Goal: Find specific page/section: Find specific page/section

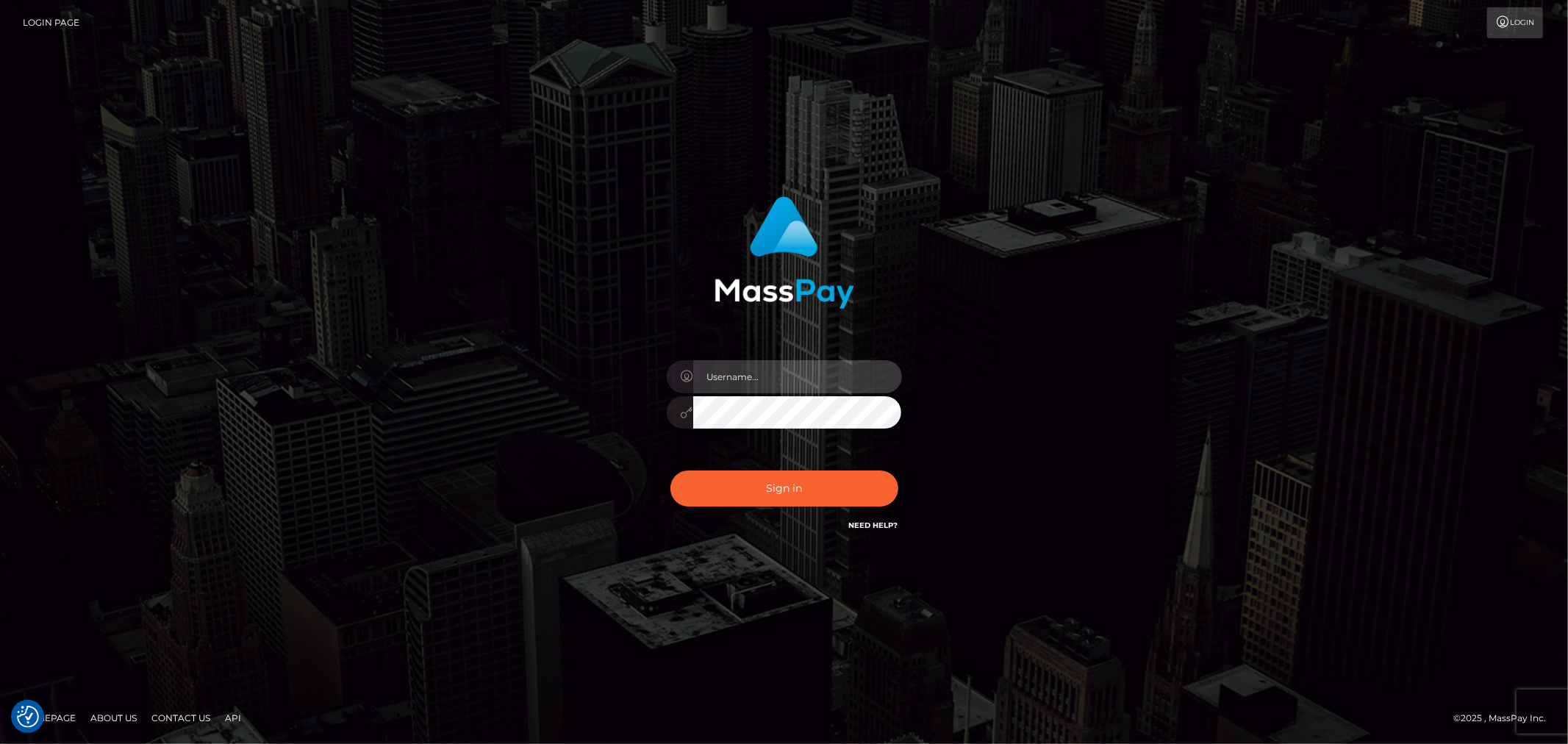
type input "[PERSON_NAME].Silversocial"
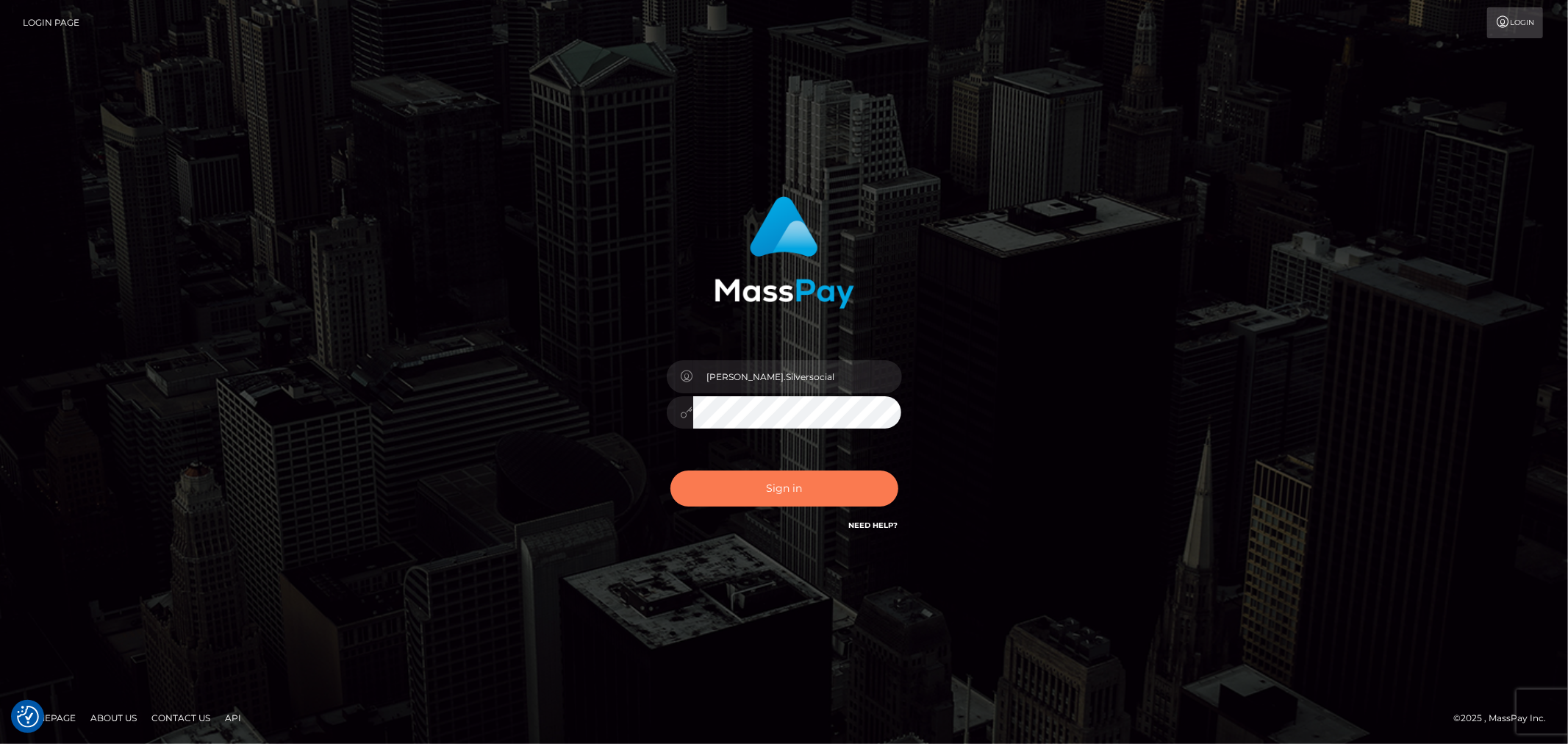
click at [767, 492] on button "Sign in" at bounding box center [784, 489] width 228 height 36
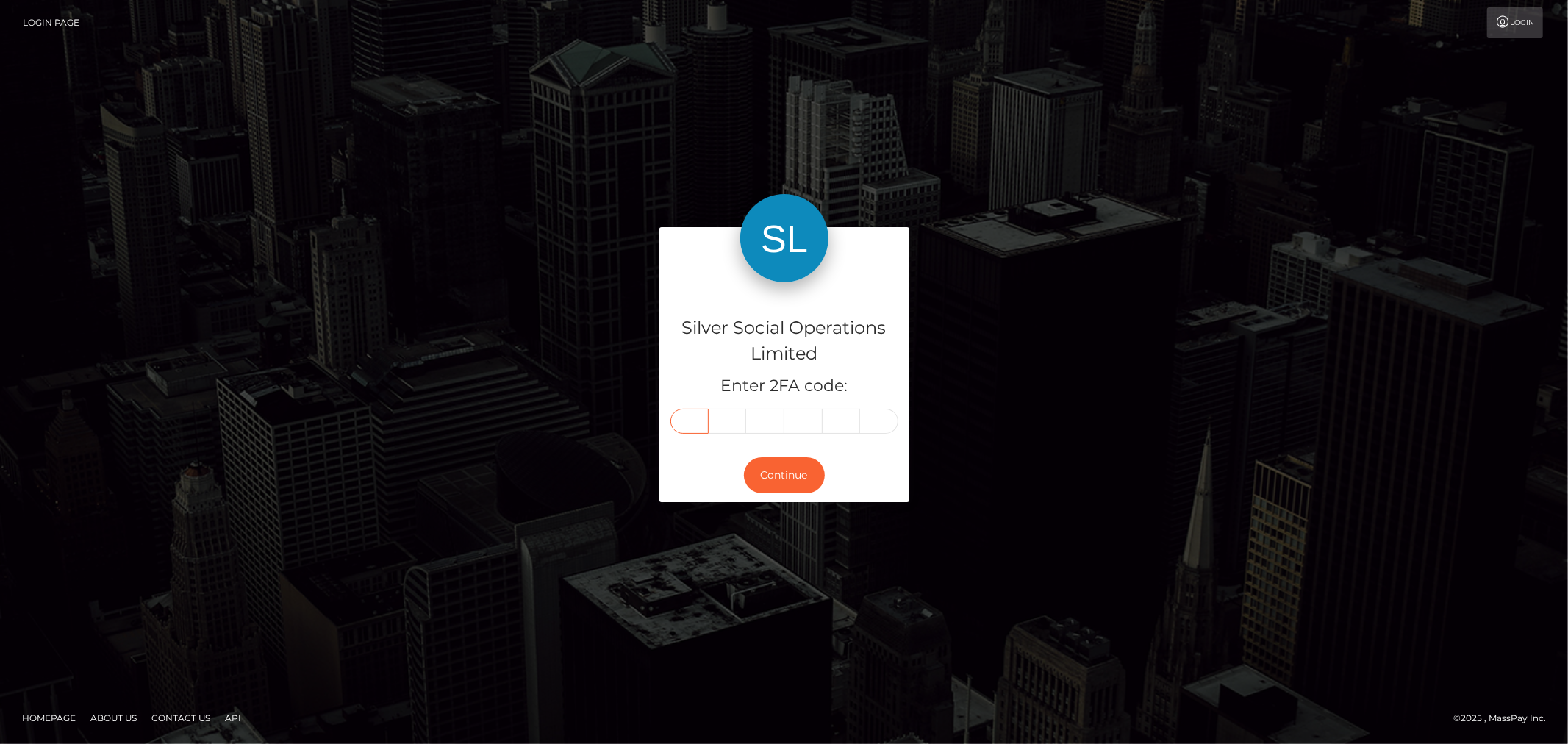
click at [701, 419] on input "text" at bounding box center [689, 421] width 38 height 25
type input "1"
type input "9"
type input "0"
type input "8"
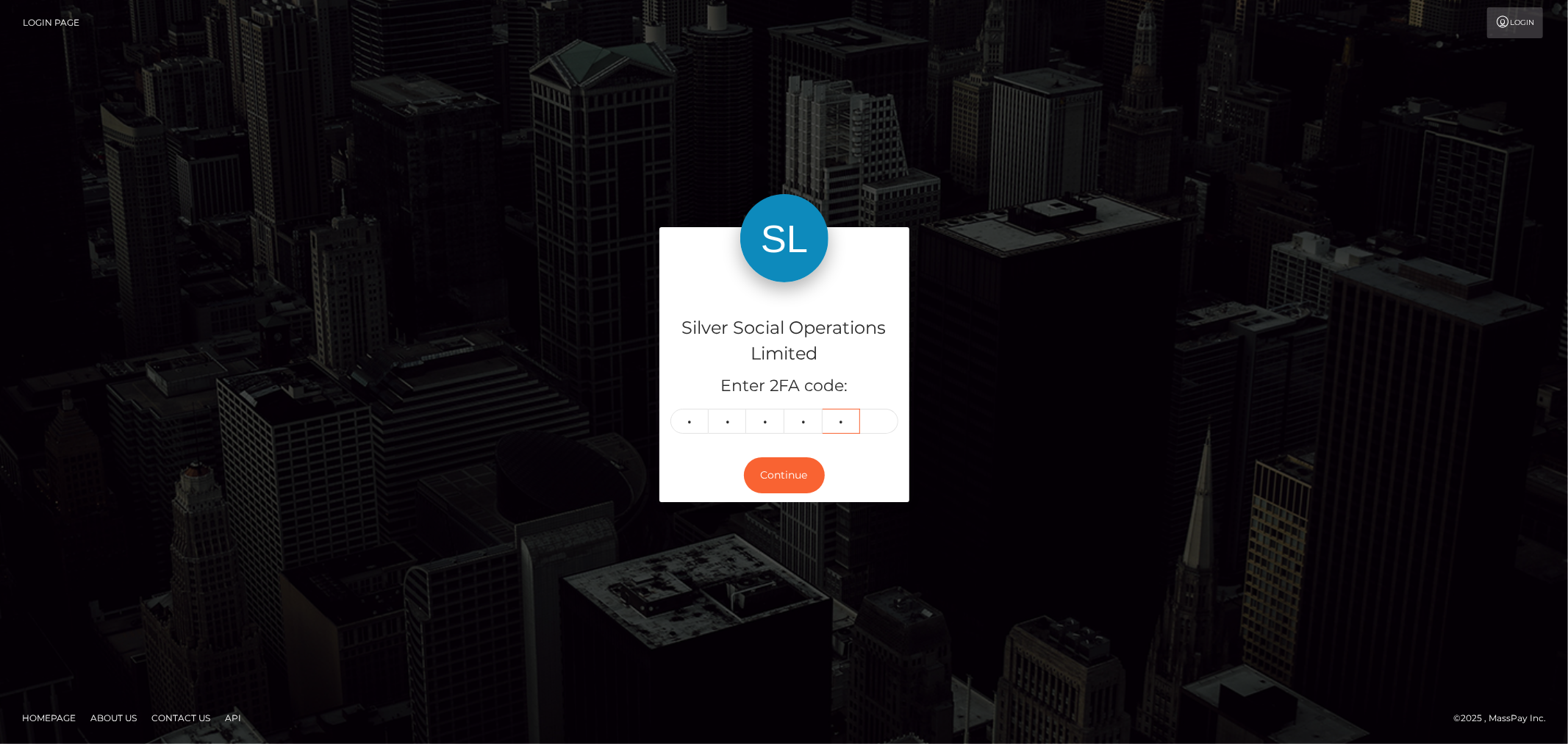
type input "5"
type input "8"
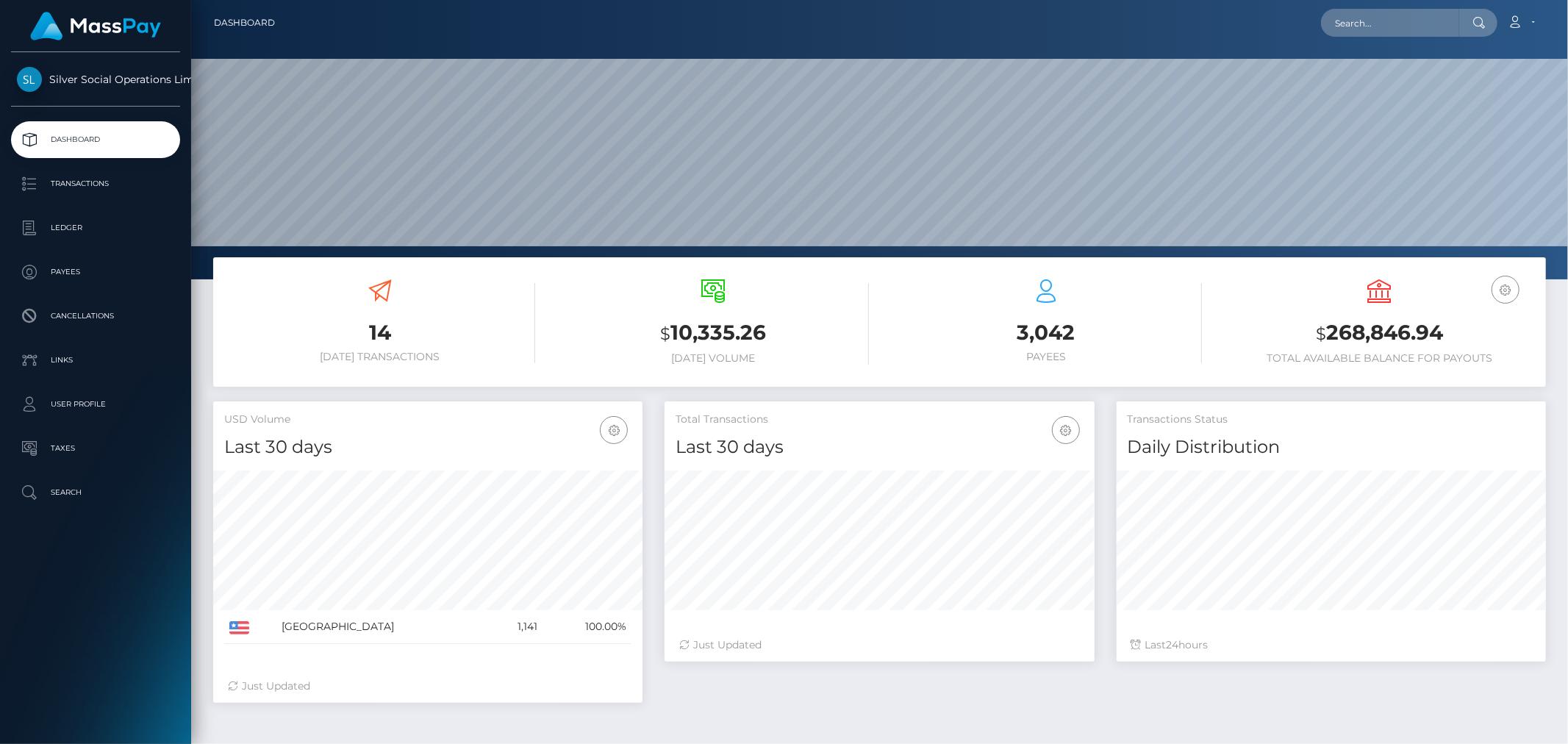
scroll to position [261, 429]
click at [1416, 24] on input "text" at bounding box center [1390, 23] width 139 height 28
paste input "331604"
drag, startPoint x: 1380, startPoint y: 32, endPoint x: 1003, endPoint y: -6, distance: 378.9
click at [1003, 0] on html "Silver Social Operations Limited Dashboard Transactions Ledger Payees Cancellat…" at bounding box center [784, 372] width 1568 height 744
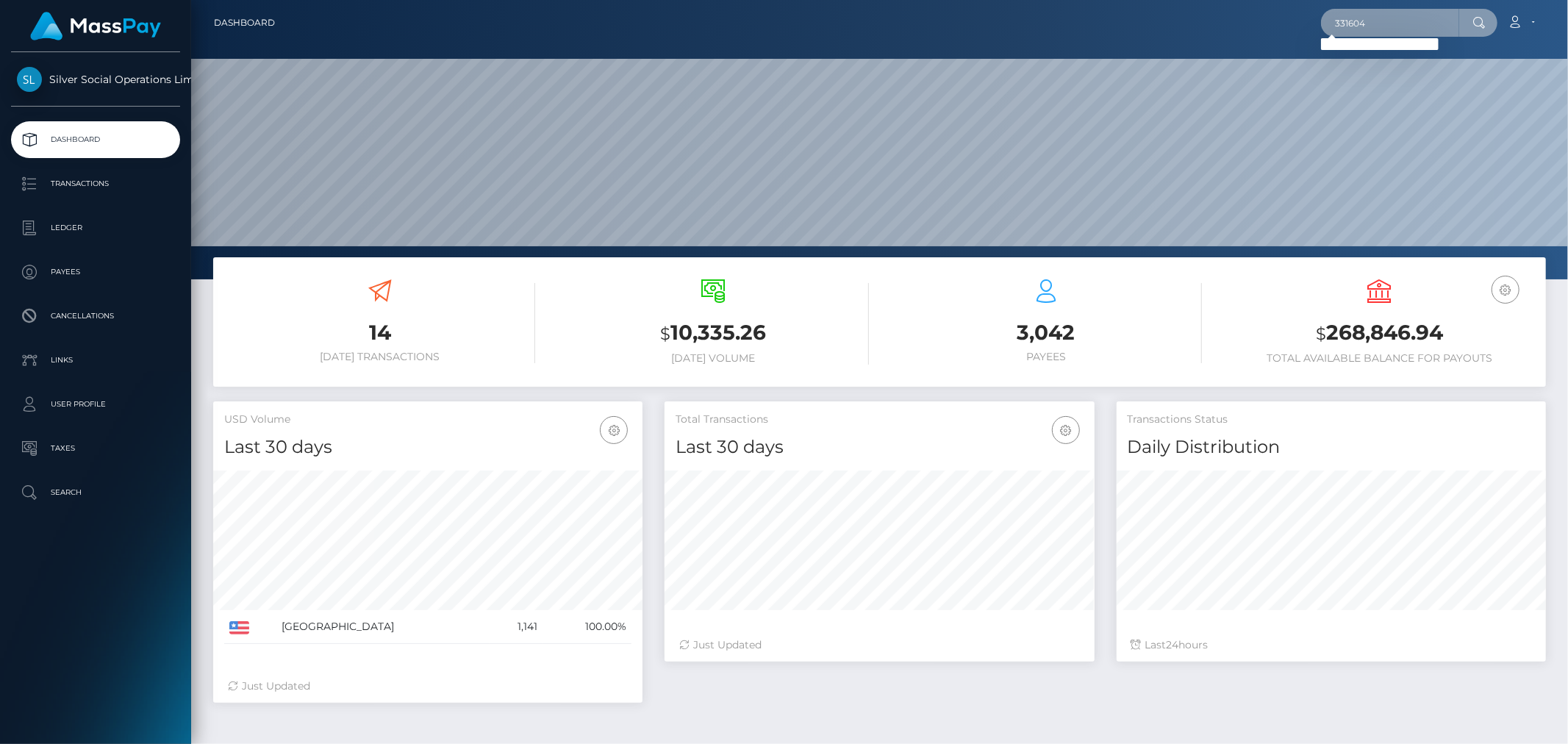
paste input "11544041"
type input "311544041"
click at [1362, 81] on link "[PERSON_NAME] ARKU" at bounding box center [1391, 76] width 141 height 27
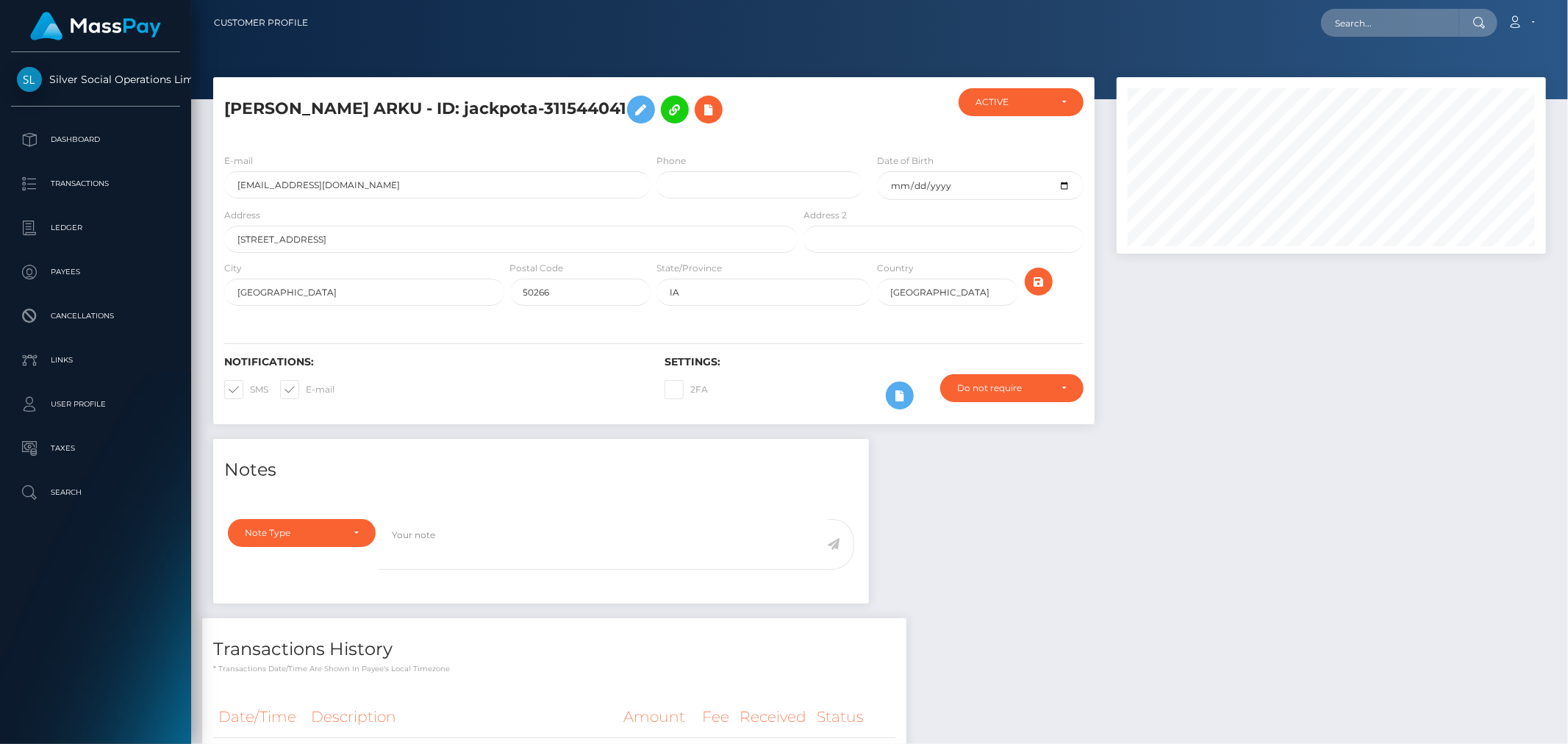
scroll to position [148, 0]
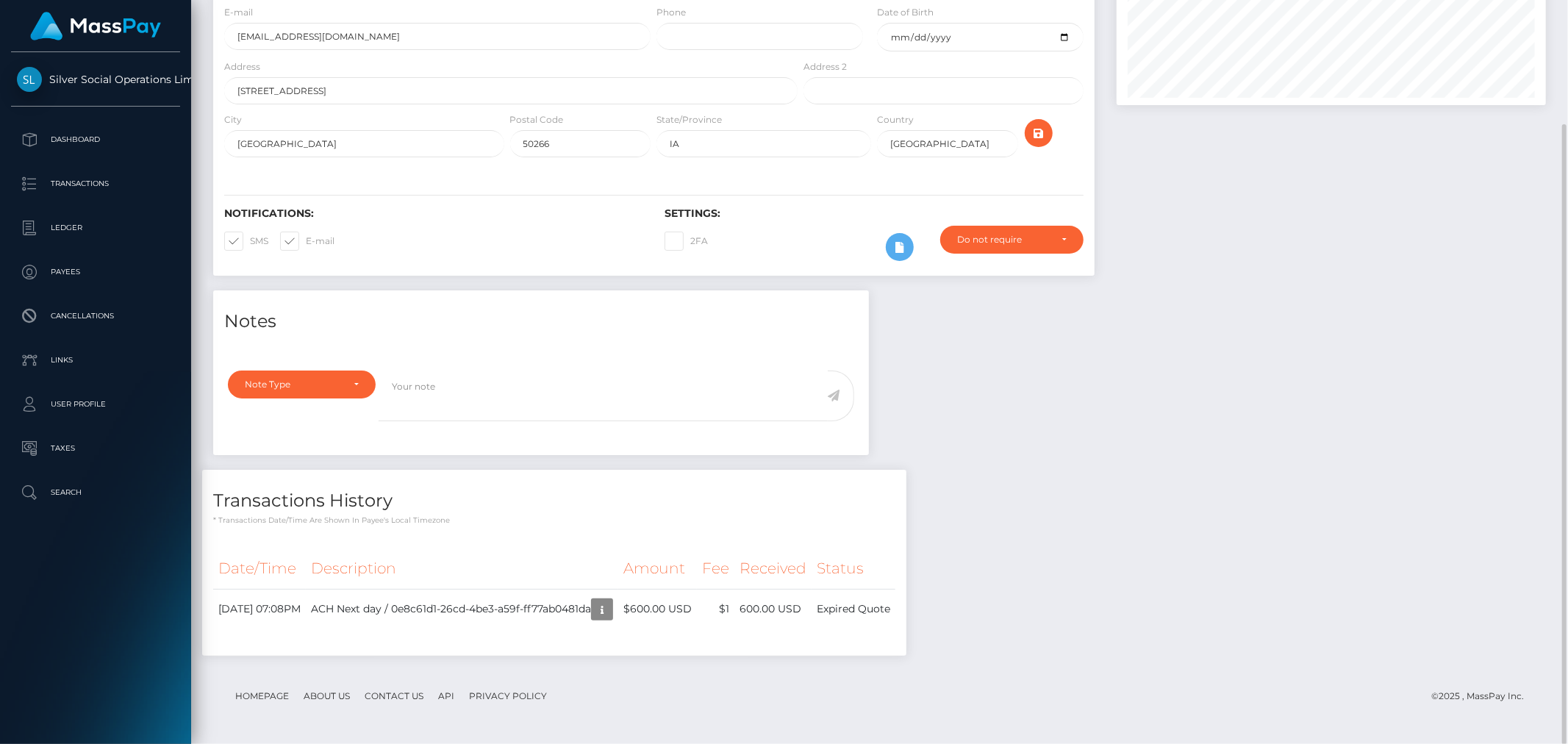
click at [371, 295] on div "Notes" at bounding box center [541, 313] width 656 height 44
